Goal: Task Accomplishment & Management: Use online tool/utility

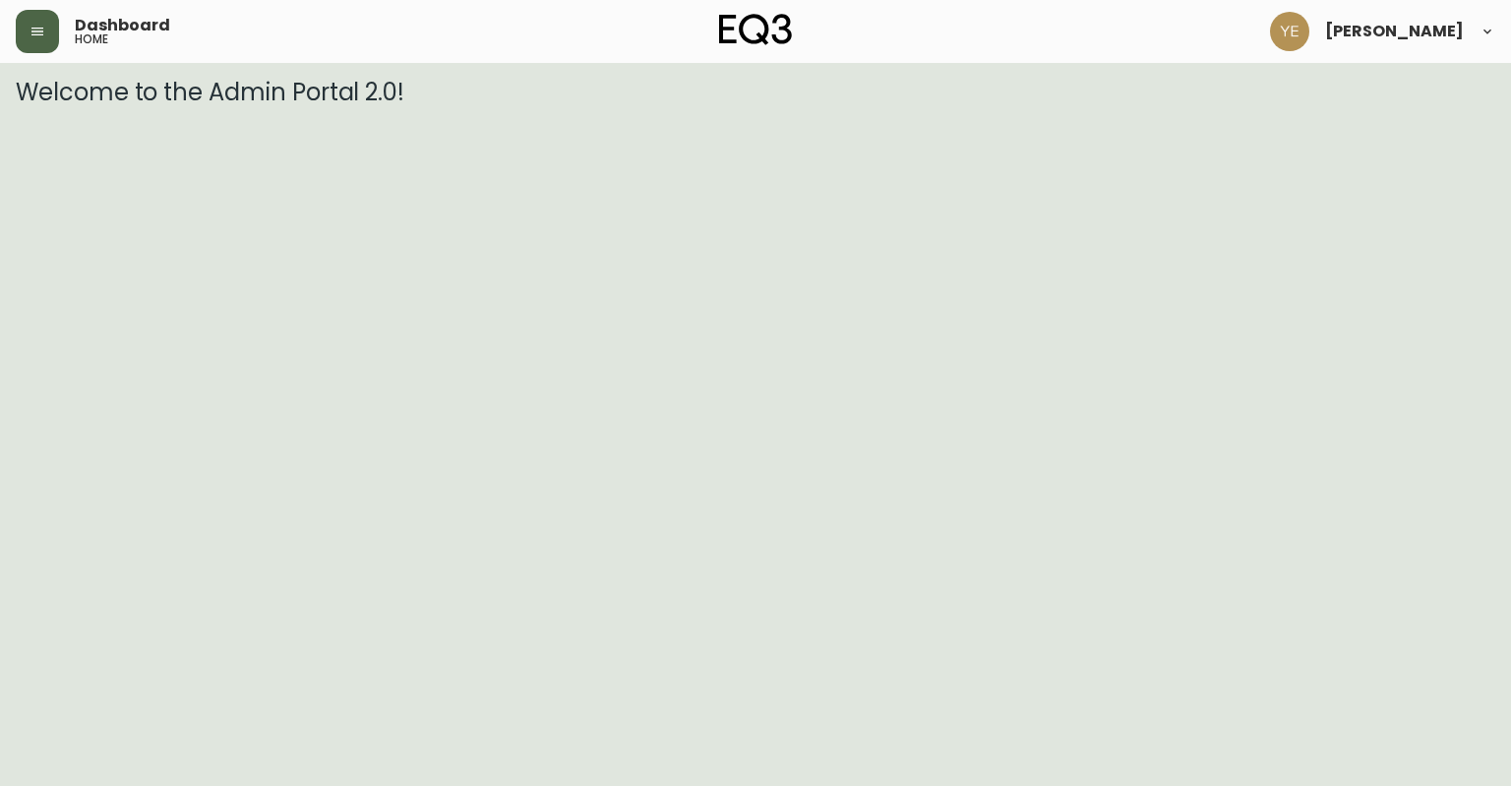
click at [42, 27] on icon "button" at bounding box center [38, 32] width 16 height 16
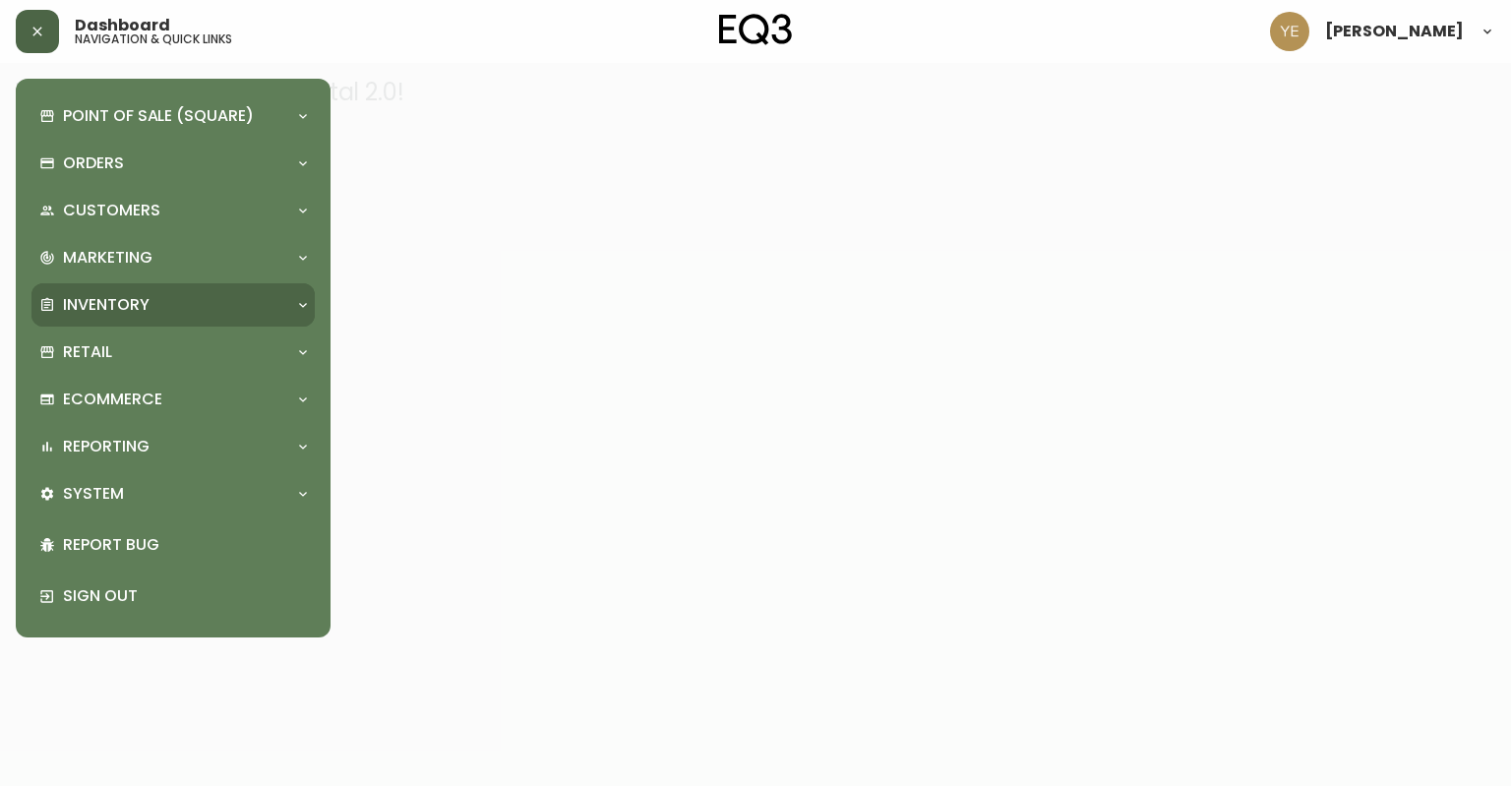
click at [141, 286] on div "Inventory" at bounding box center [172, 304] width 283 height 43
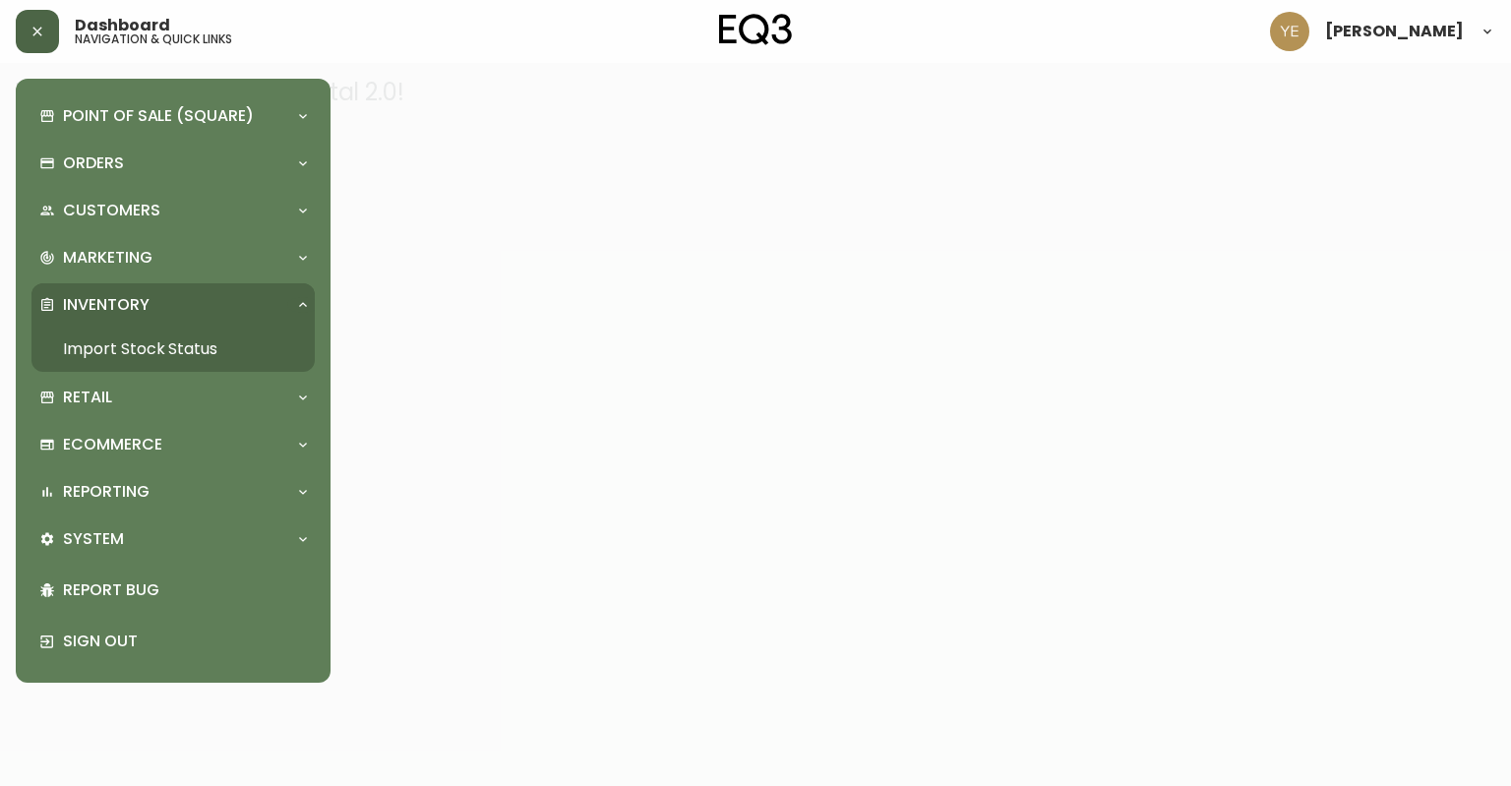
click at [174, 339] on link "Import Stock Status" at bounding box center [172, 349] width 283 height 45
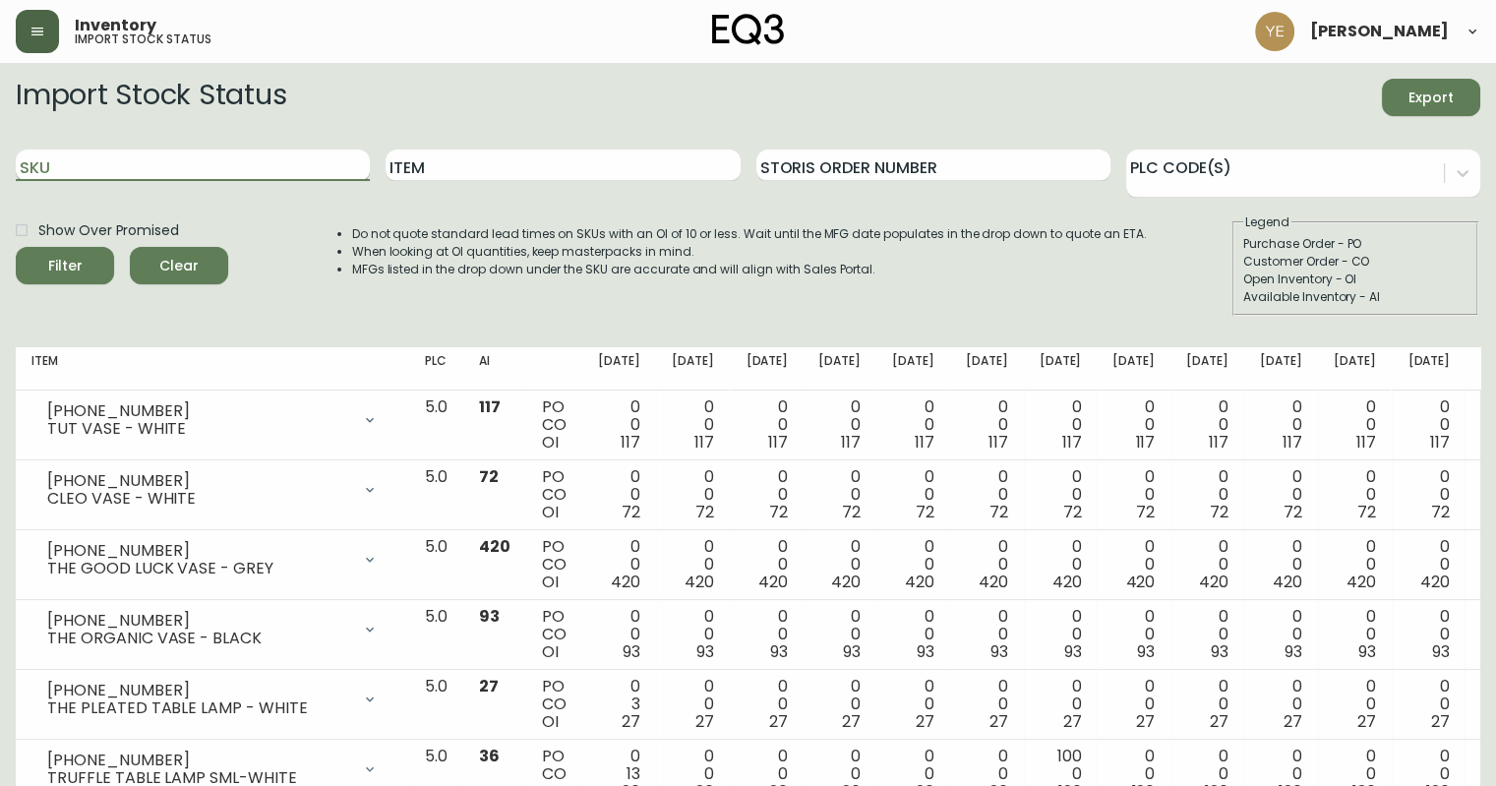
click at [270, 162] on input "SKU" at bounding box center [193, 165] width 354 height 31
paste input "[PHONE_NUMBER]"
type input "[PHONE_NUMBER]"
click at [16, 247] on button "Filter" at bounding box center [65, 265] width 98 height 37
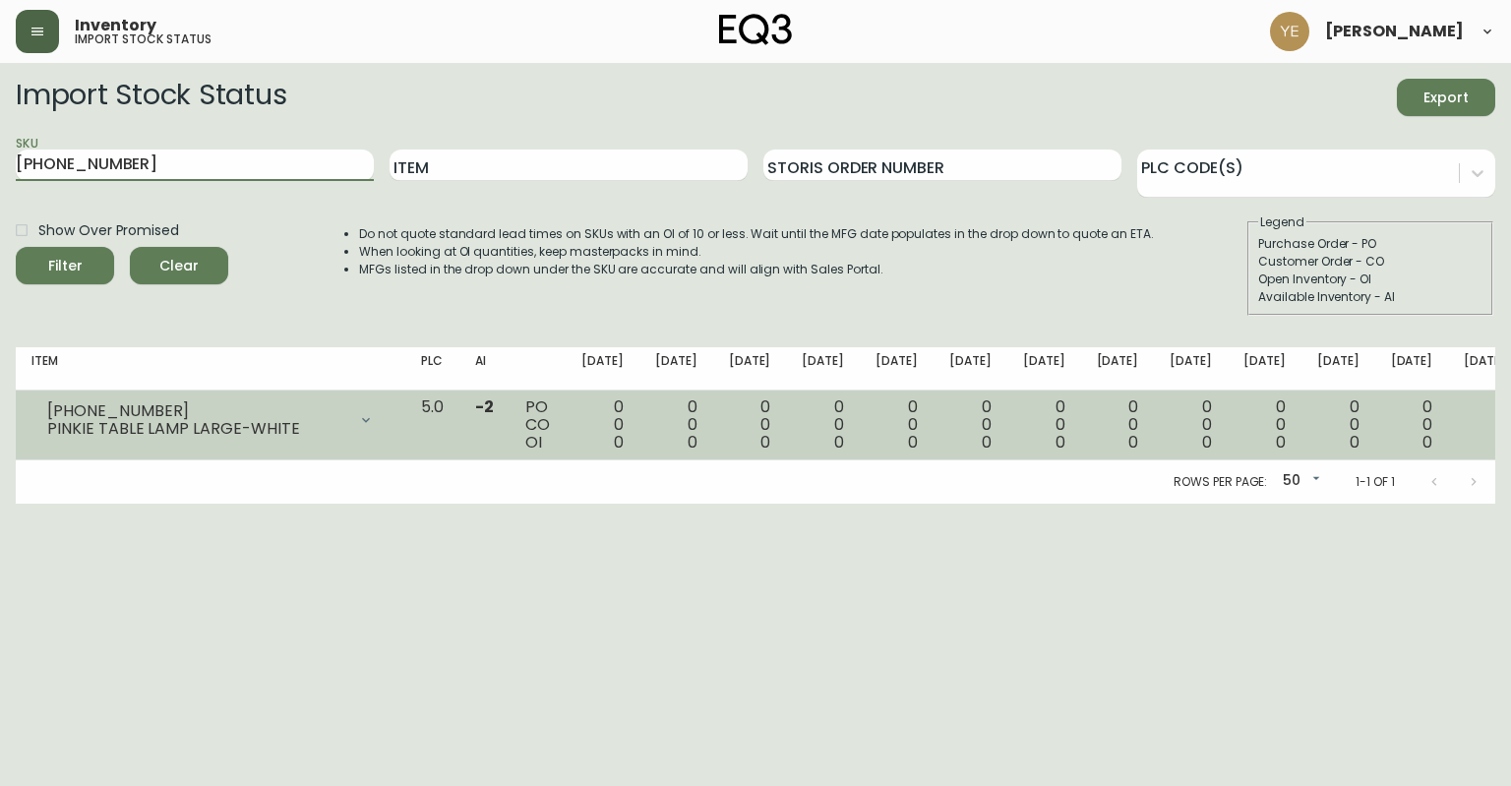
click at [844, 400] on td "0 0 0" at bounding box center [823, 425] width 74 height 70
